Goal: Transaction & Acquisition: Download file/media

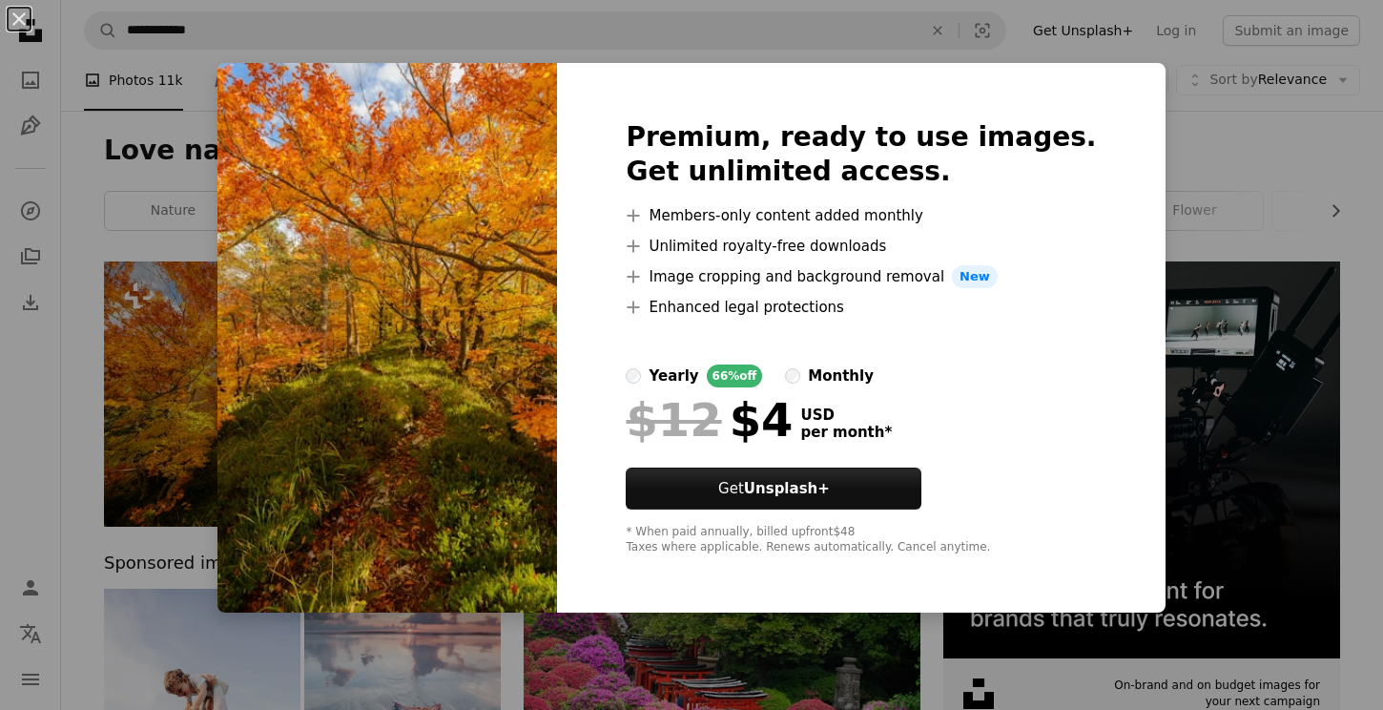
scroll to position [252, 0]
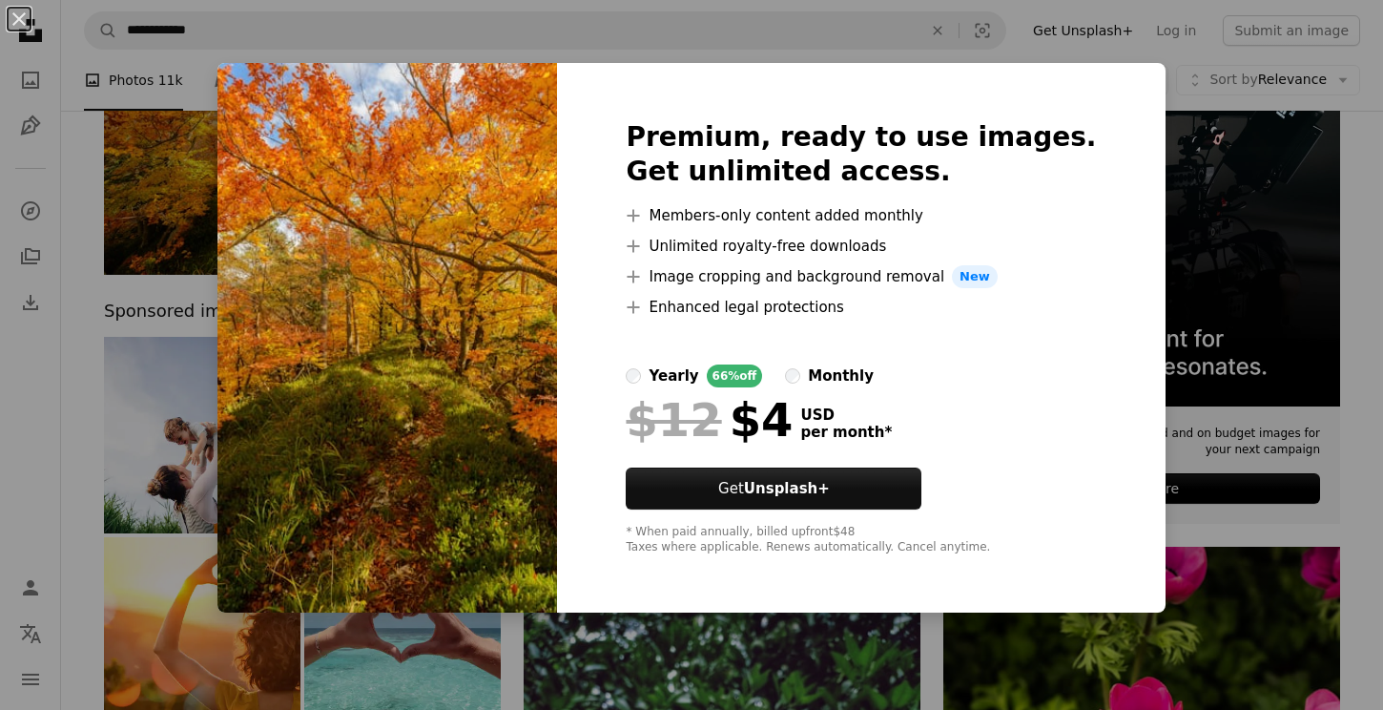
click at [1206, 255] on div "An X shape Premium, ready to use images. Get unlimited access. A plus sign Memb…" at bounding box center [691, 355] width 1383 height 710
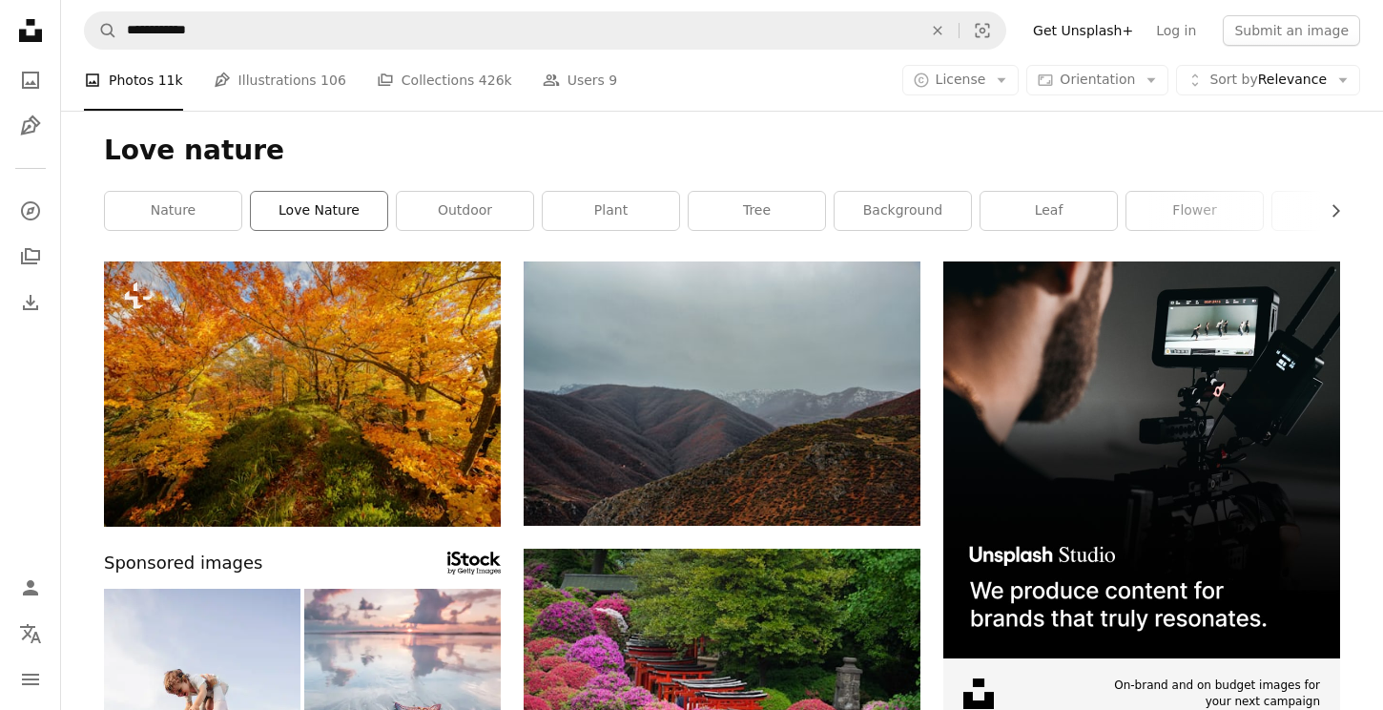
click at [284, 211] on link "love nature" at bounding box center [319, 211] width 136 height 38
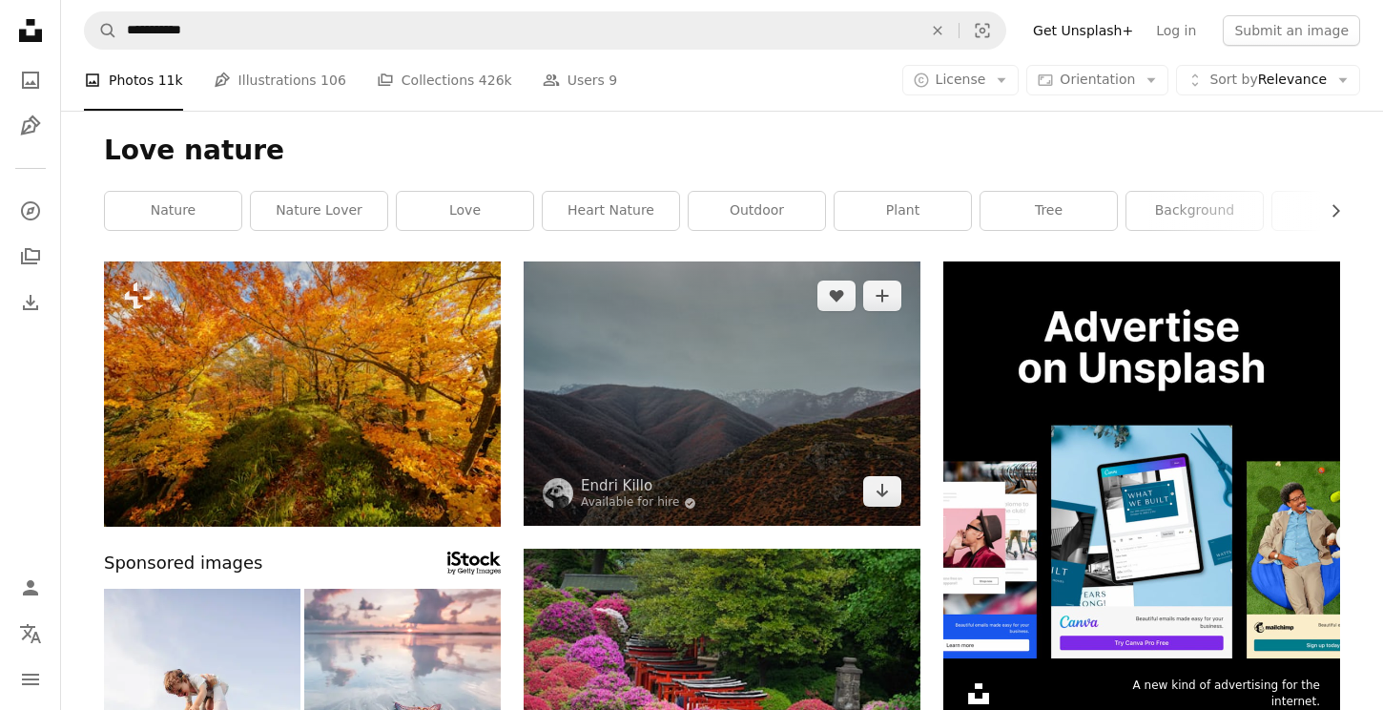
click at [676, 407] on img at bounding box center [722, 393] width 397 height 264
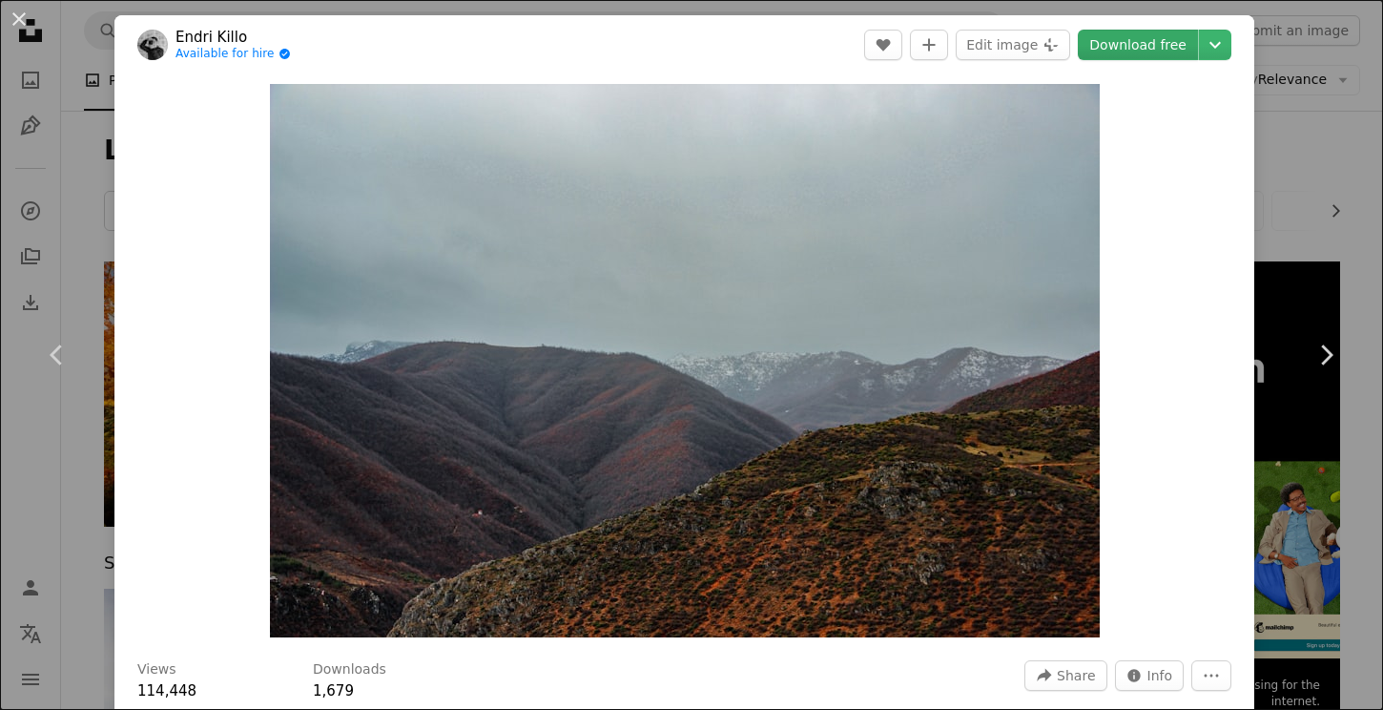
click at [1168, 44] on link "Download free" at bounding box center [1138, 45] width 120 height 31
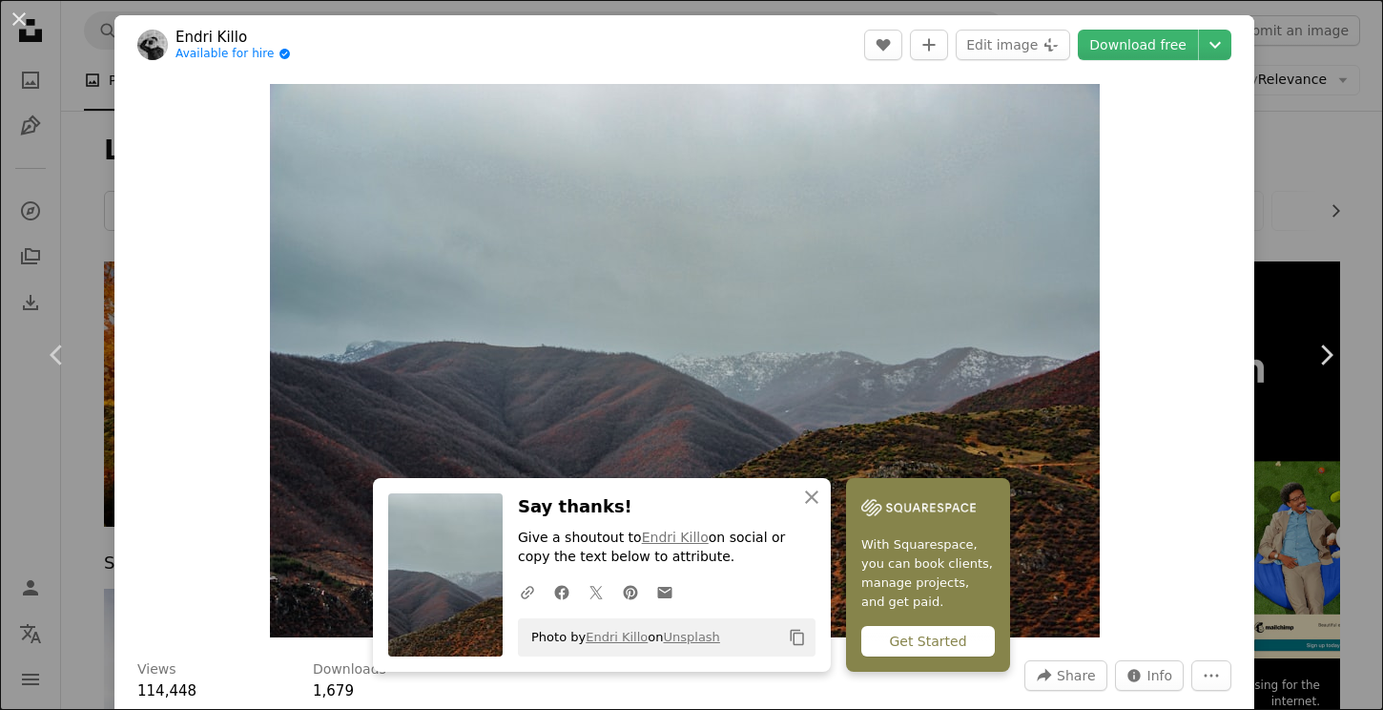
click at [1333, 76] on div "An X shape Chevron left Chevron right [PERSON_NAME] Available for hire A checkm…" at bounding box center [691, 355] width 1383 height 710
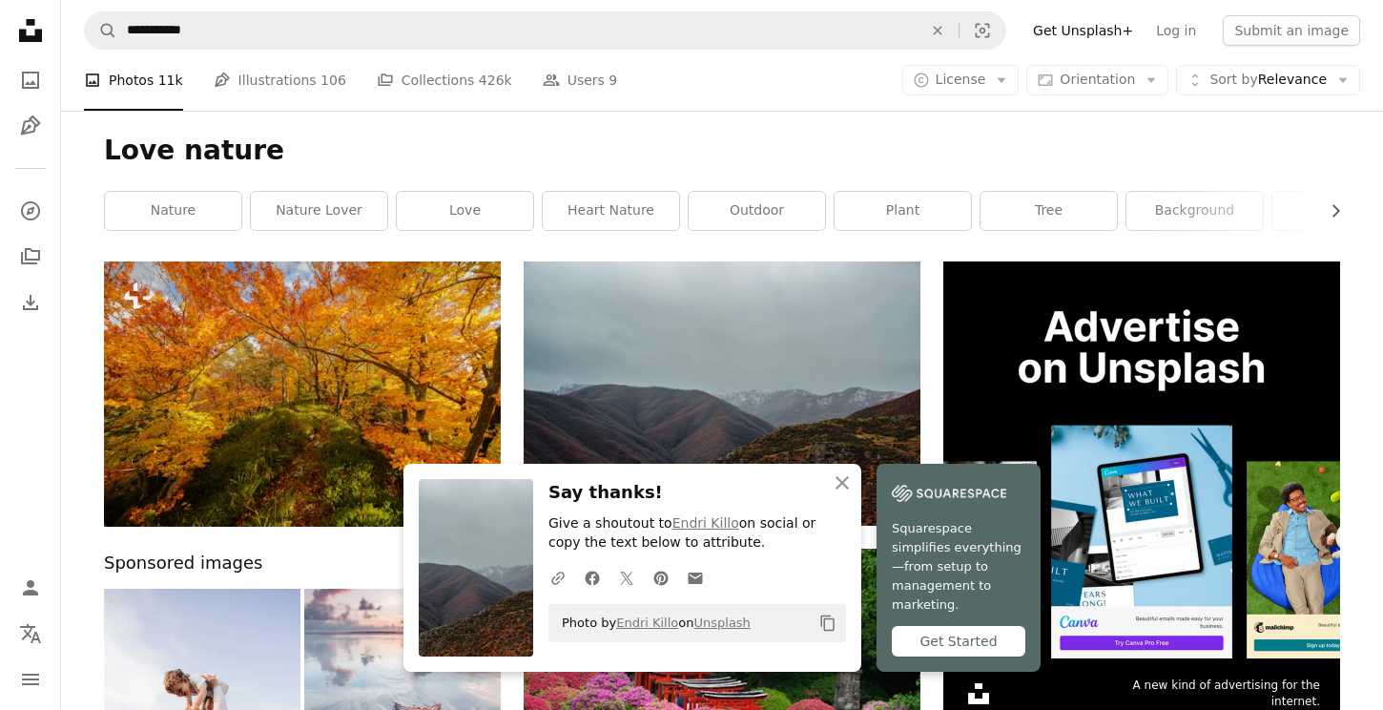
click at [1329, 137] on h1 "Love nature" at bounding box center [722, 151] width 1237 height 34
